Goal: Check status

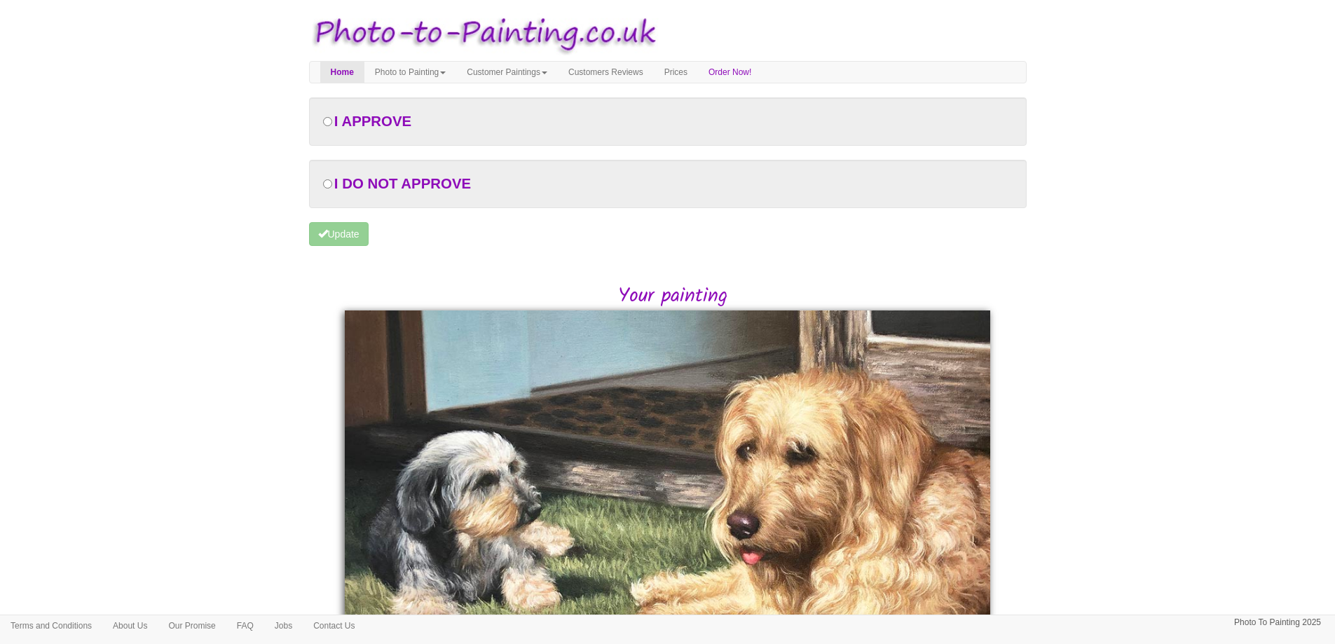
scroll to position [207, 0]
